Goal: Browse casually

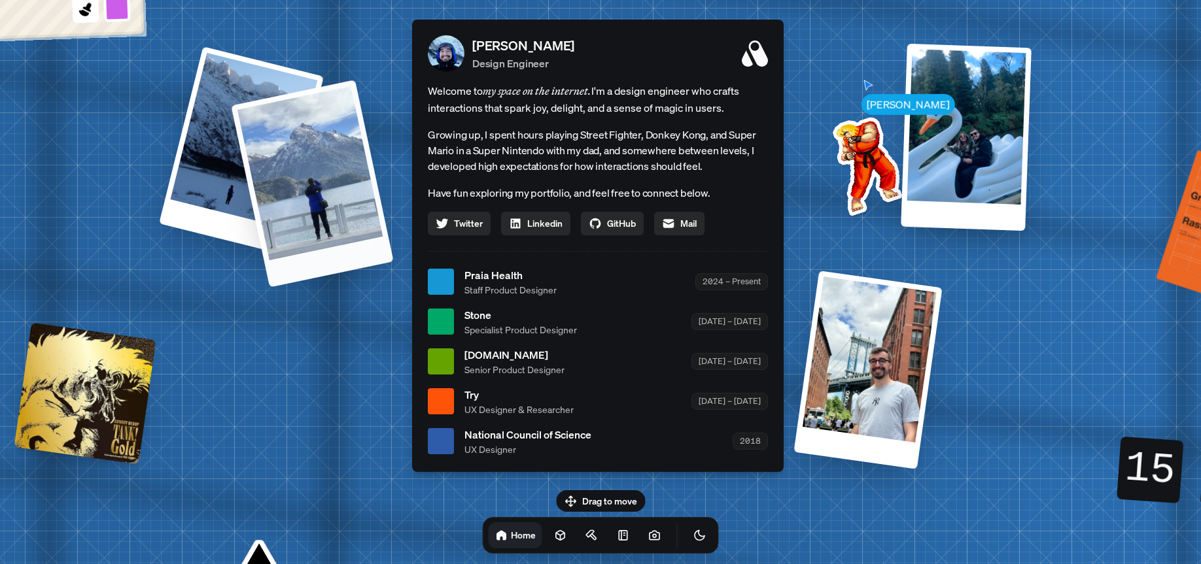
drag, startPoint x: 353, startPoint y: 366, endPoint x: 381, endPoint y: 148, distance: 219.5
click at [380, 148] on div "[PERSON_NAME] [PERSON_NAME] Design Engineer Welcome to my space on the internet…" at bounding box center [600, 282] width 1956 height 1713
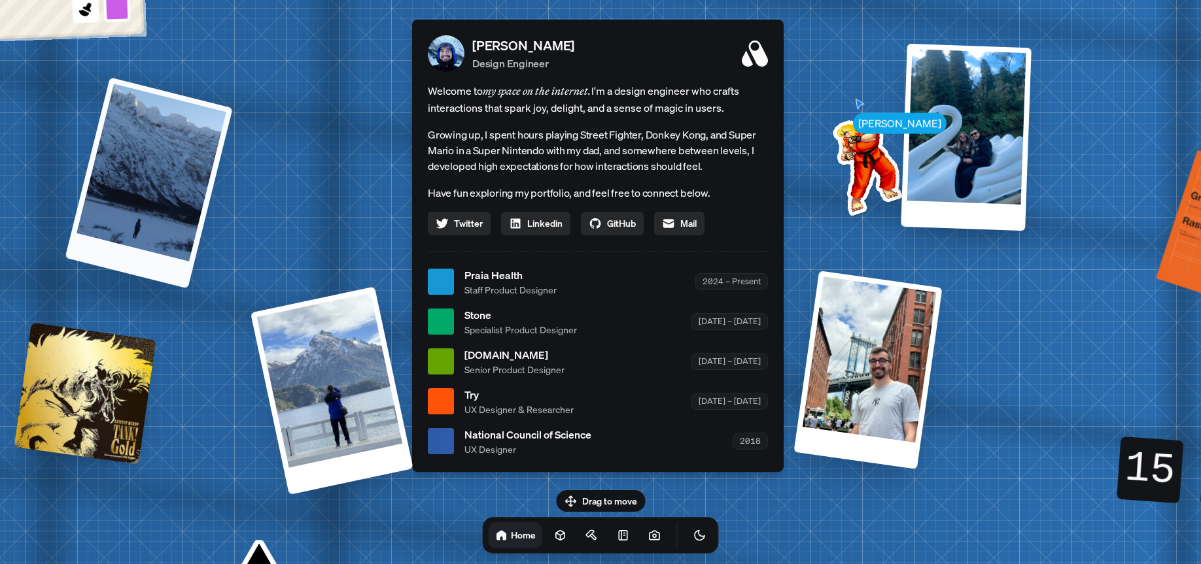
drag, startPoint x: 258, startPoint y: 141, endPoint x: 143, endPoint y: 233, distance: 147.0
click at [141, 227] on div at bounding box center [148, 182] width 167 height 211
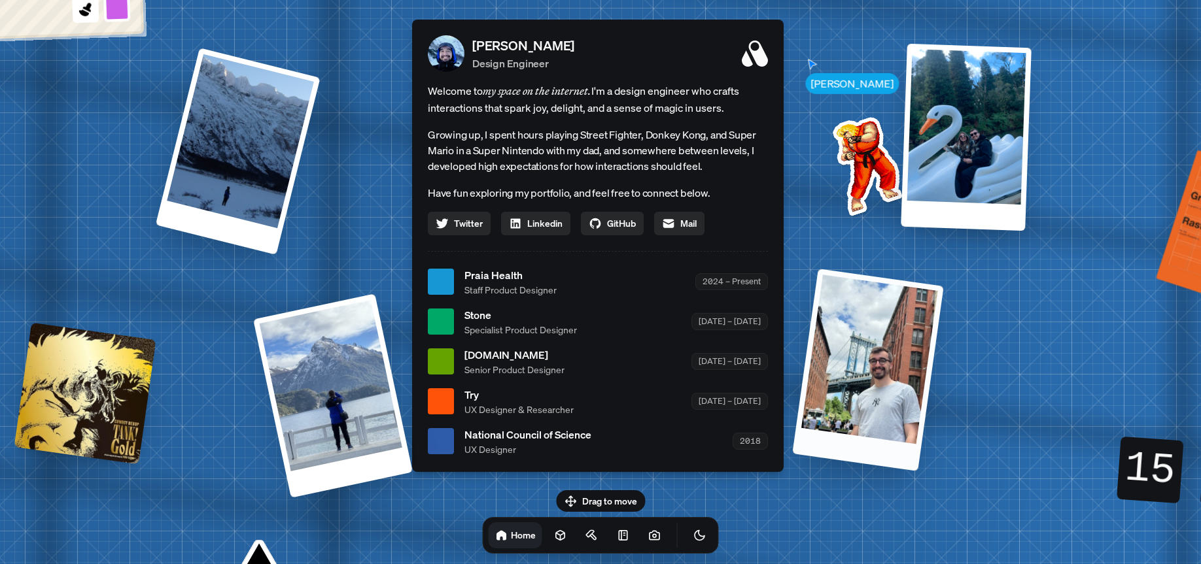
drag, startPoint x: 984, startPoint y: 364, endPoint x: 1031, endPoint y: 371, distance: 47.6
click at [943, 369] on div at bounding box center [867, 370] width 151 height 203
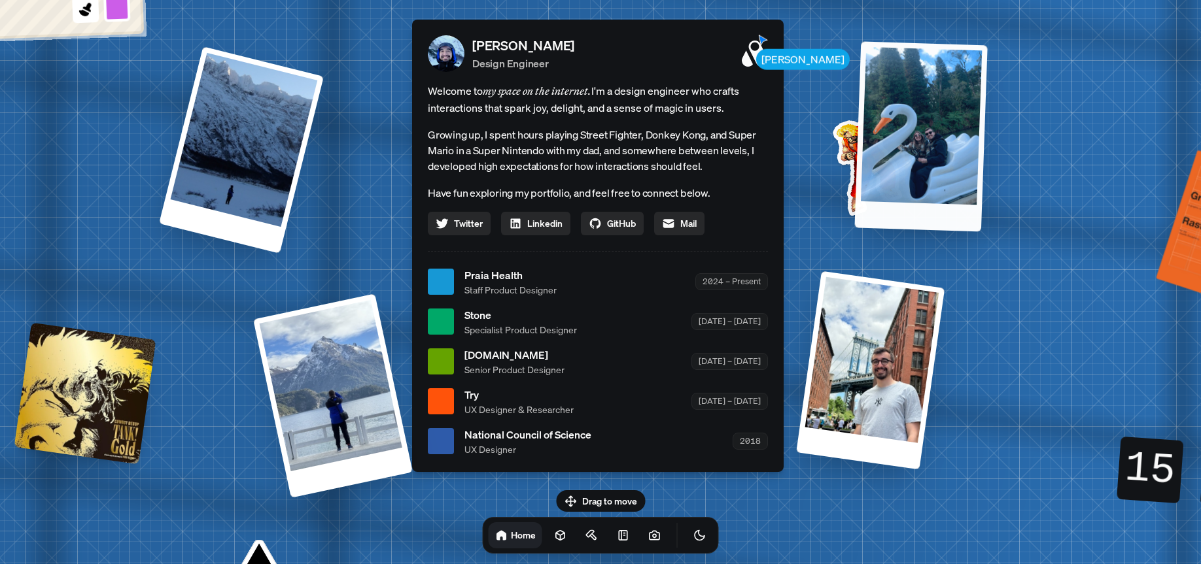
drag, startPoint x: 980, startPoint y: 166, endPoint x: 917, endPoint y: 165, distance: 62.8
click at [917, 166] on div at bounding box center [920, 136] width 133 height 190
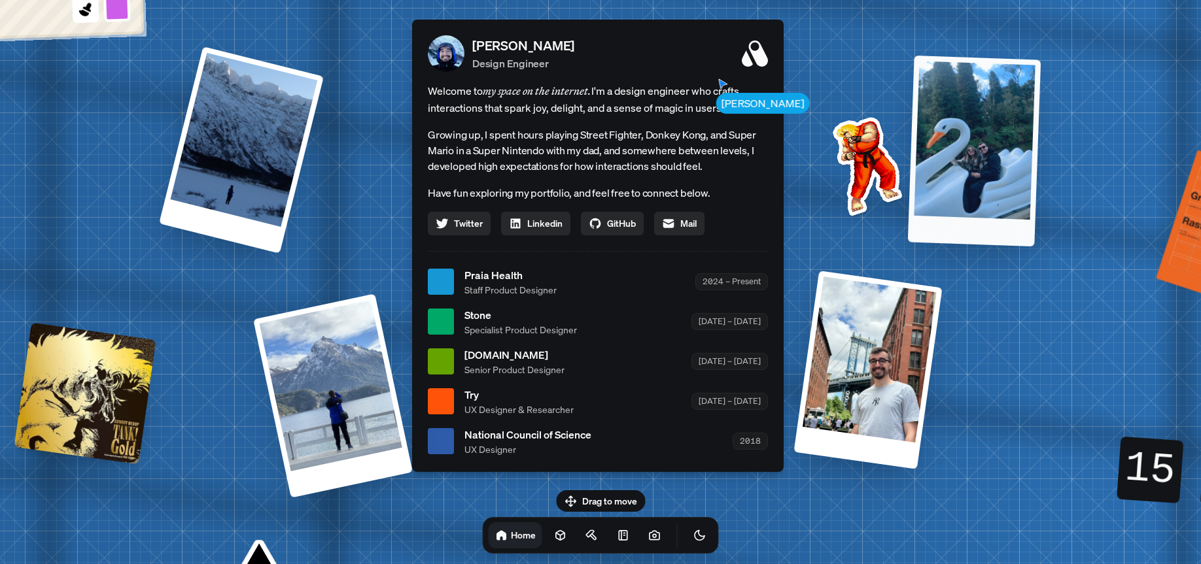
drag, startPoint x: 939, startPoint y: 143, endPoint x: 1021, endPoint y: 257, distance: 140.5
click at [1021, 246] on div at bounding box center [974, 150] width 133 height 191
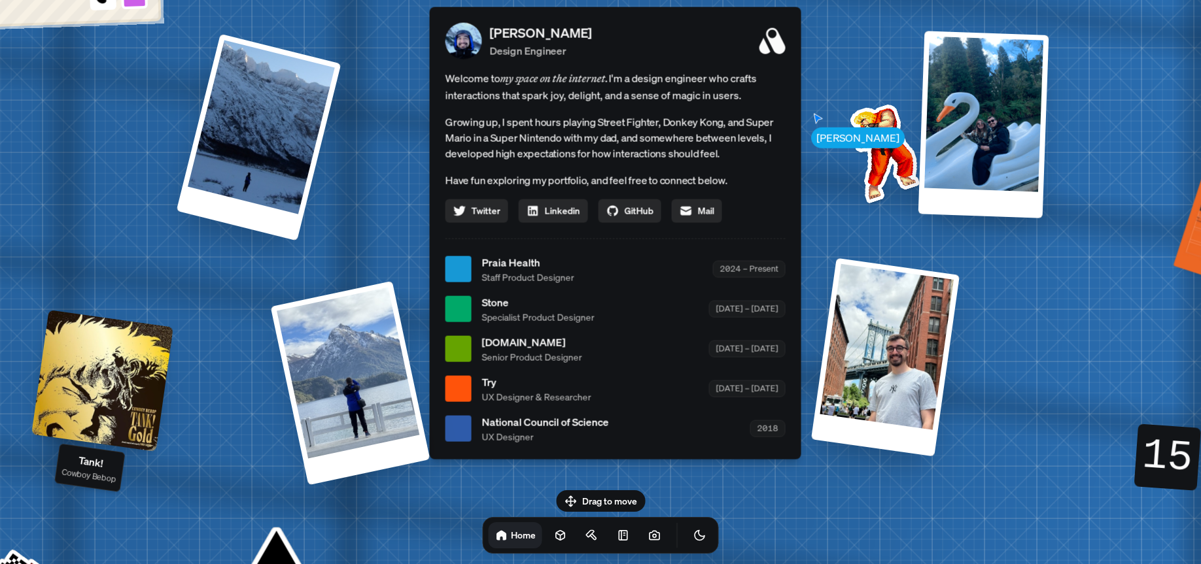
drag, startPoint x: 99, startPoint y: 400, endPoint x: 247, endPoint y: 301, distance: 177.4
click at [173, 310] on div at bounding box center [102, 381] width 142 height 142
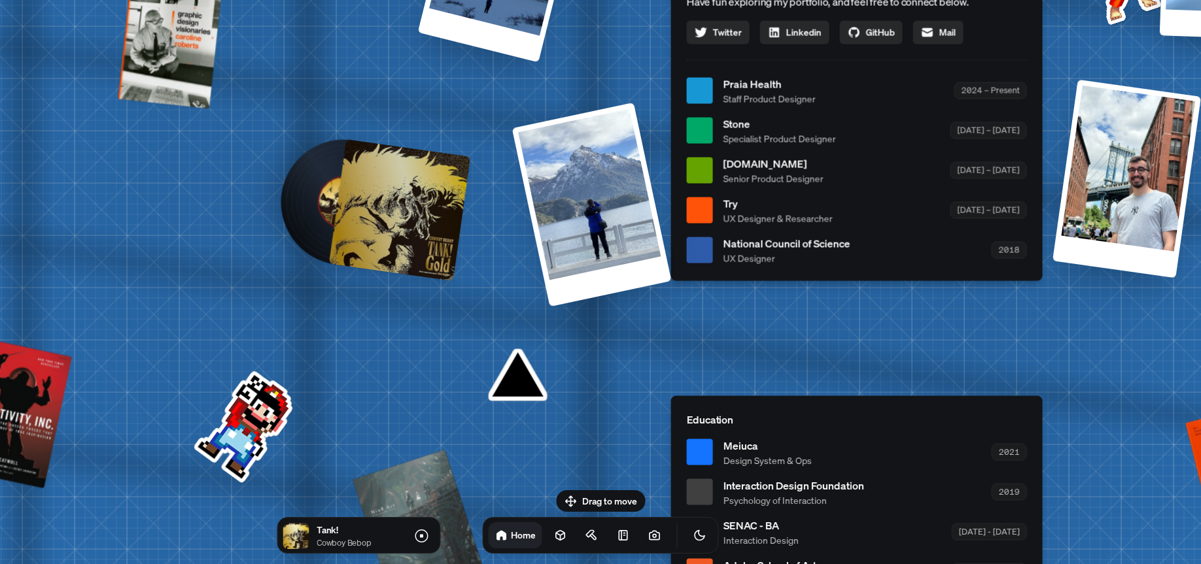
drag, startPoint x: 252, startPoint y: 322, endPoint x: 365, endPoint y: 235, distance: 142.7
click at [365, 235] on div at bounding box center [400, 210] width 142 height 142
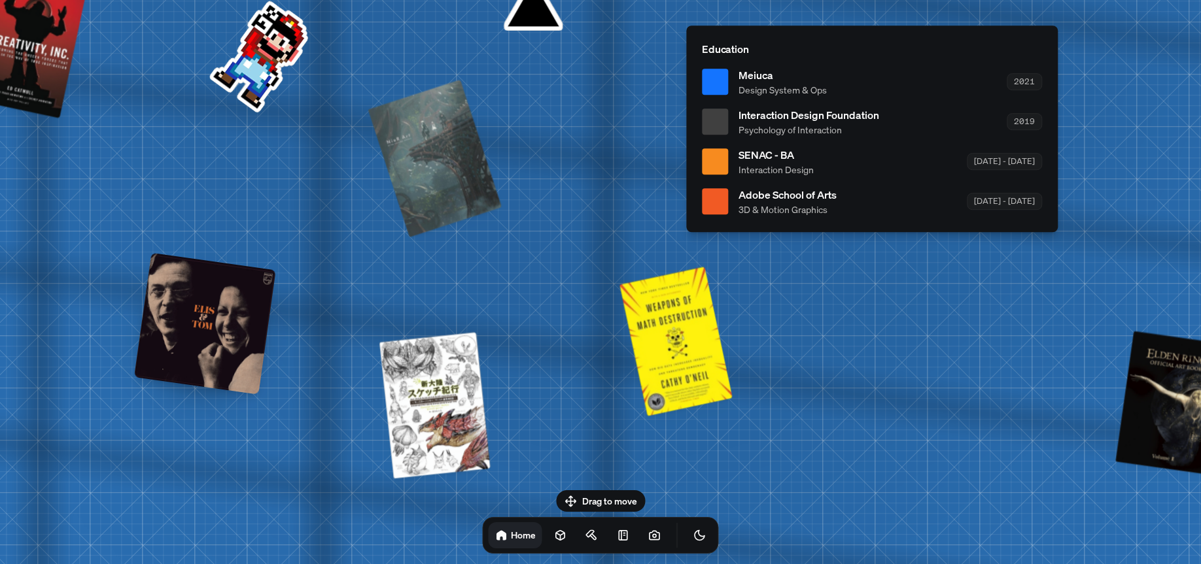
drag, startPoint x: 657, startPoint y: 354, endPoint x: 917, endPoint y: 457, distance: 279.2
click at [730, 413] on div at bounding box center [675, 340] width 109 height 143
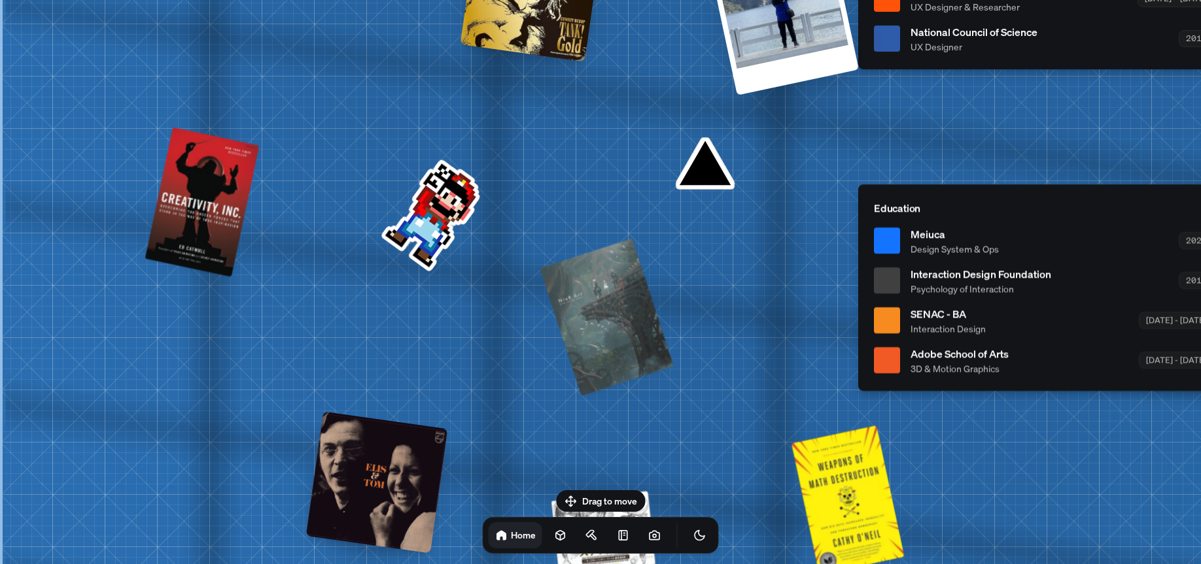
drag, startPoint x: 542, startPoint y: 400, endPoint x: 712, endPoint y: 519, distance: 207.2
click at [709, 0] on body "[PERSON_NAME] [PERSON_NAME] Design Engineer Welcome to my space on the internet…" at bounding box center [600, 0] width 1201 height 0
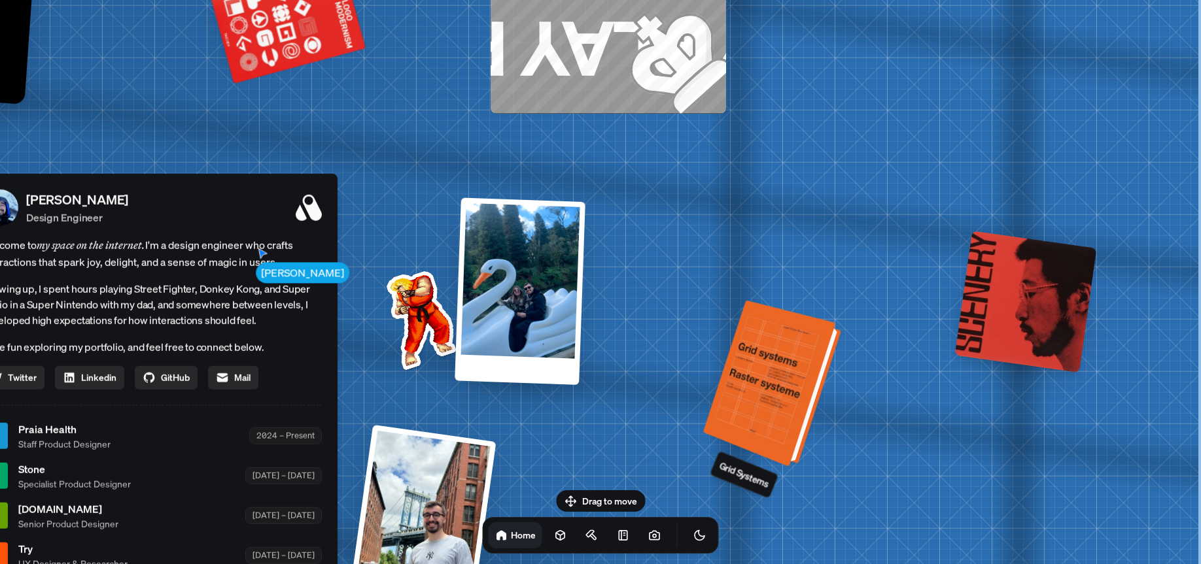
drag, startPoint x: 766, startPoint y: 366, endPoint x: 898, endPoint y: 502, distance: 190.1
click at [838, 465] on div at bounding box center [774, 385] width 128 height 160
